Goal: Information Seeking & Learning: Check status

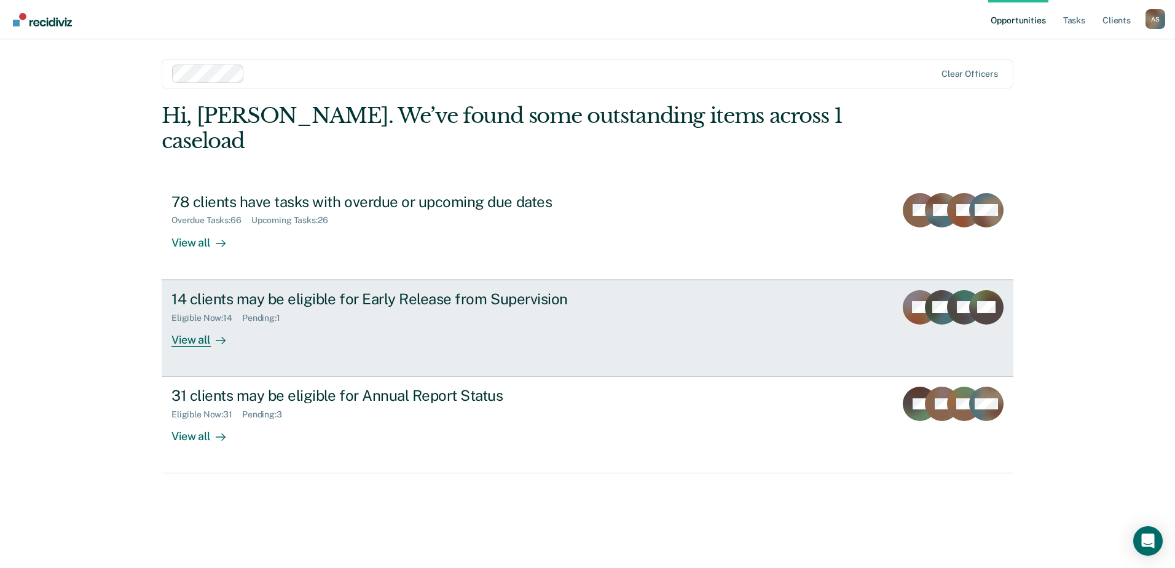
click at [192, 323] on div "View all" at bounding box center [205, 335] width 69 height 24
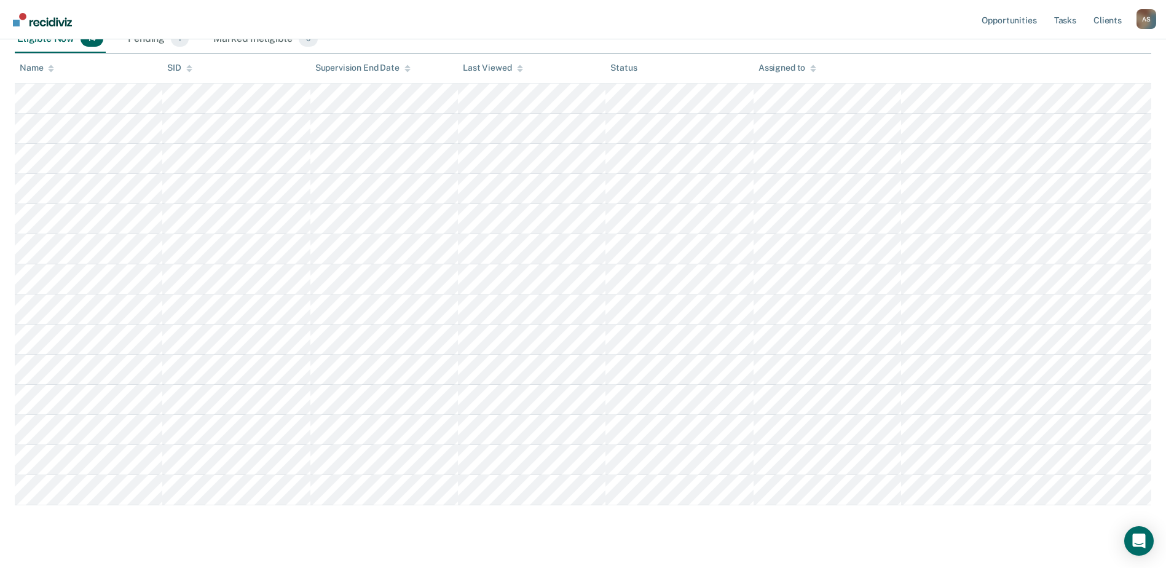
scroll to position [246, 0]
